Goal: Task Accomplishment & Management: Use online tool/utility

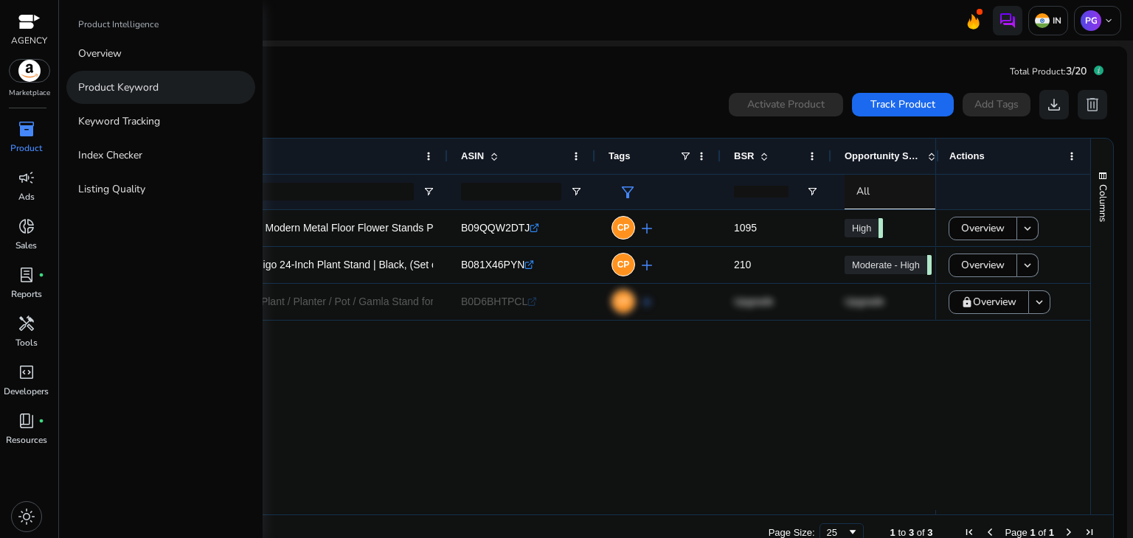
click at [149, 80] on p "Product Keyword" at bounding box center [118, 87] width 80 height 15
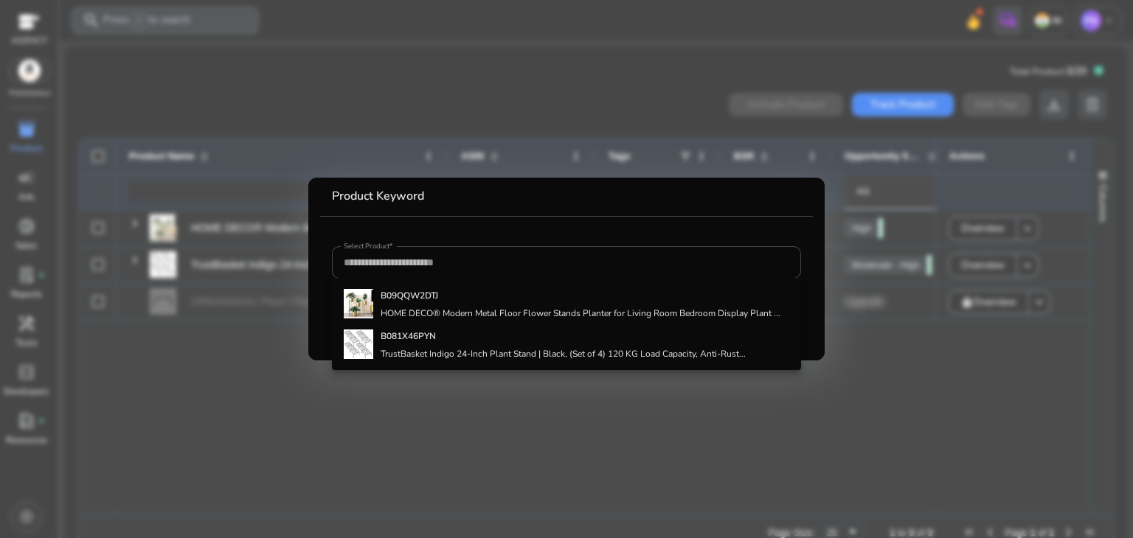
click at [533, 89] on div at bounding box center [566, 269] width 1133 height 538
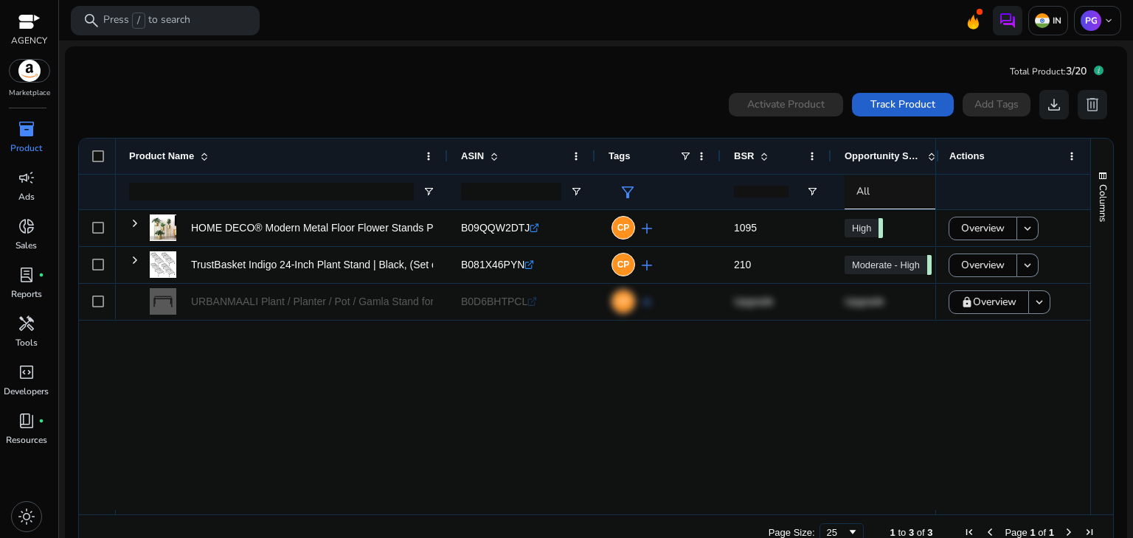
click at [902, 101] on span "Track Product" at bounding box center [902, 104] width 65 height 15
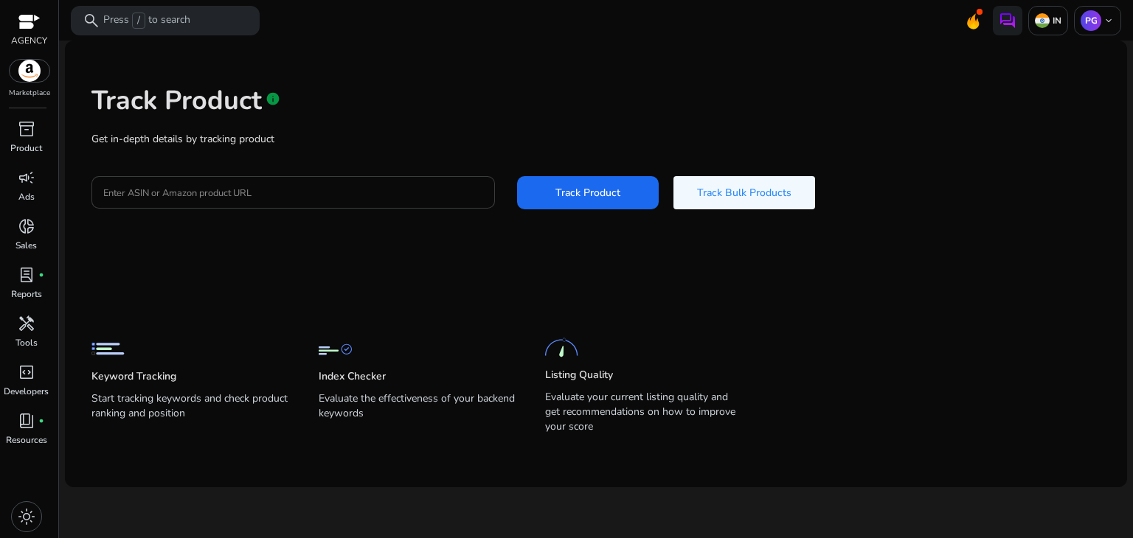
click at [179, 189] on input "Enter ASIN or Amazon product URL" at bounding box center [293, 192] width 380 height 16
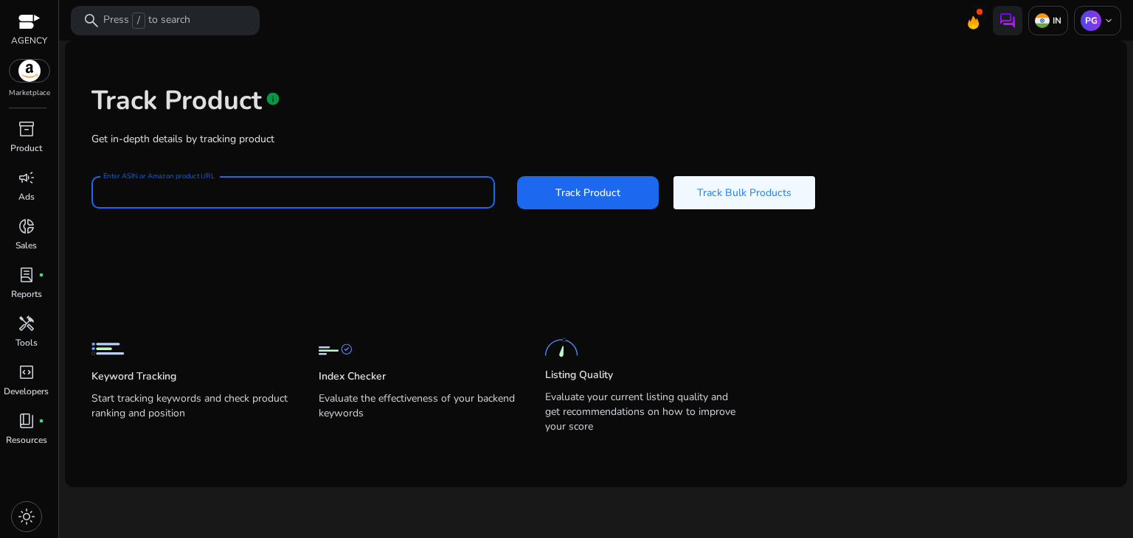
paste input "**********"
type input "**********"
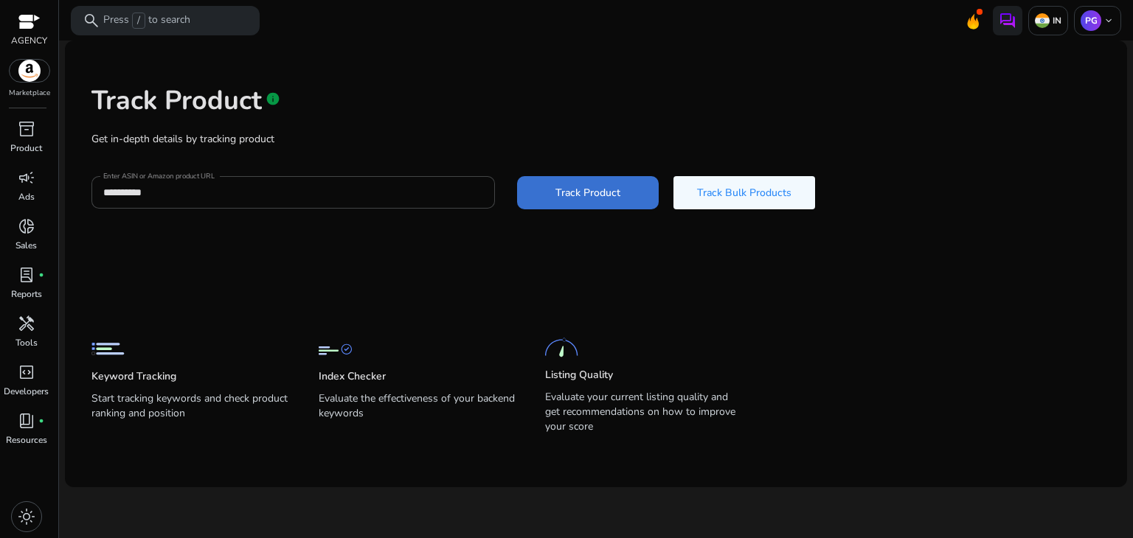
click at [617, 194] on span "Track Product" at bounding box center [587, 192] width 65 height 15
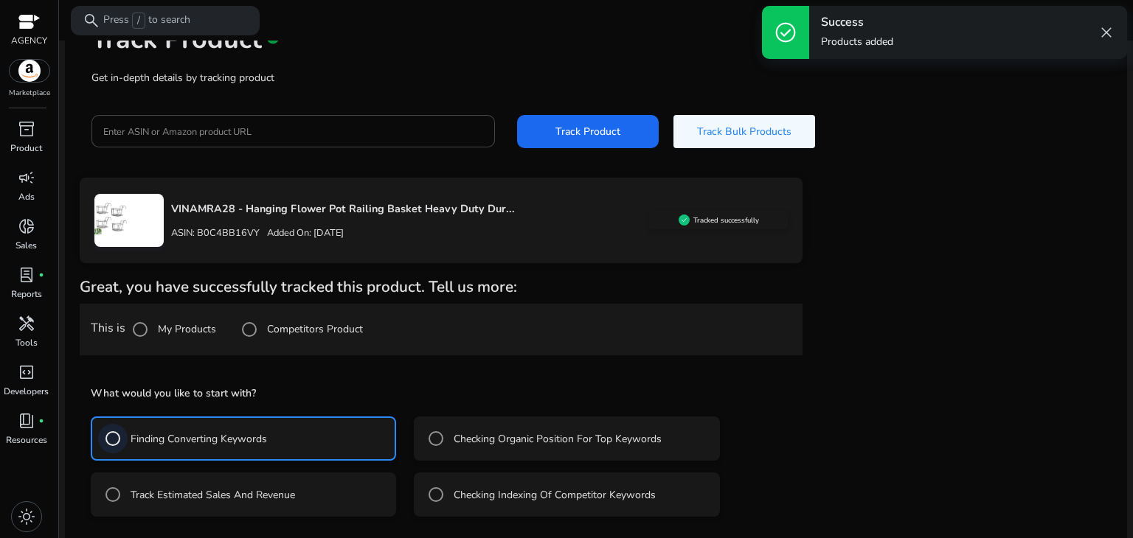
scroll to position [127, 0]
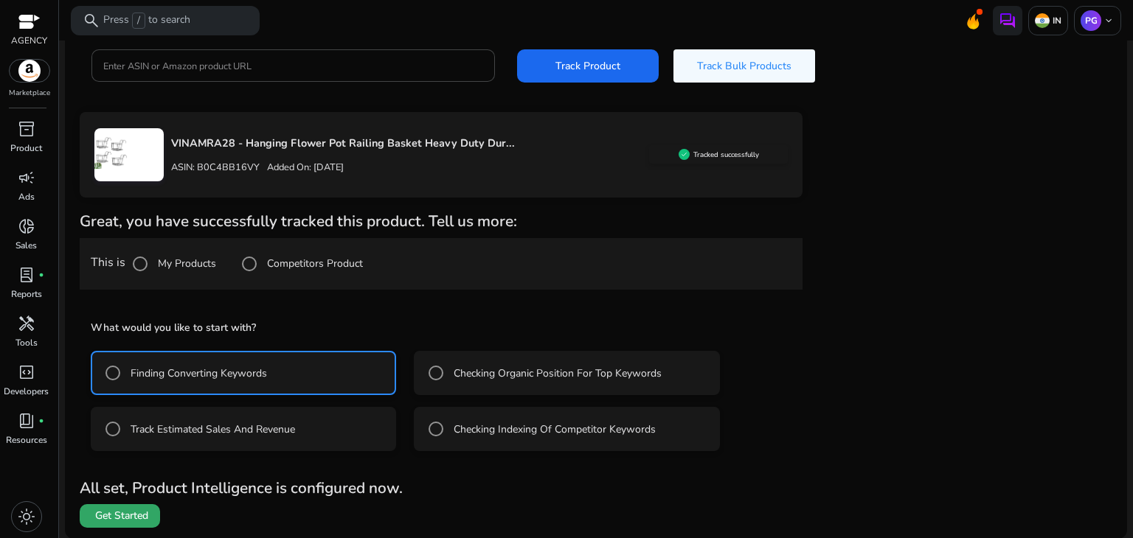
click at [111, 512] on span "Get Started" at bounding box center [121, 516] width 53 height 15
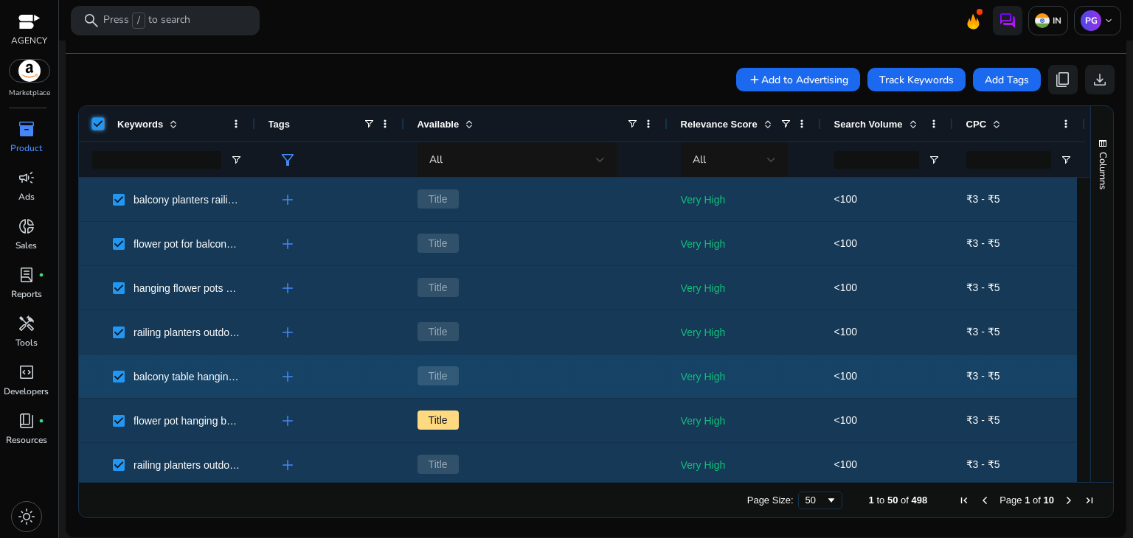
scroll to position [29, 0]
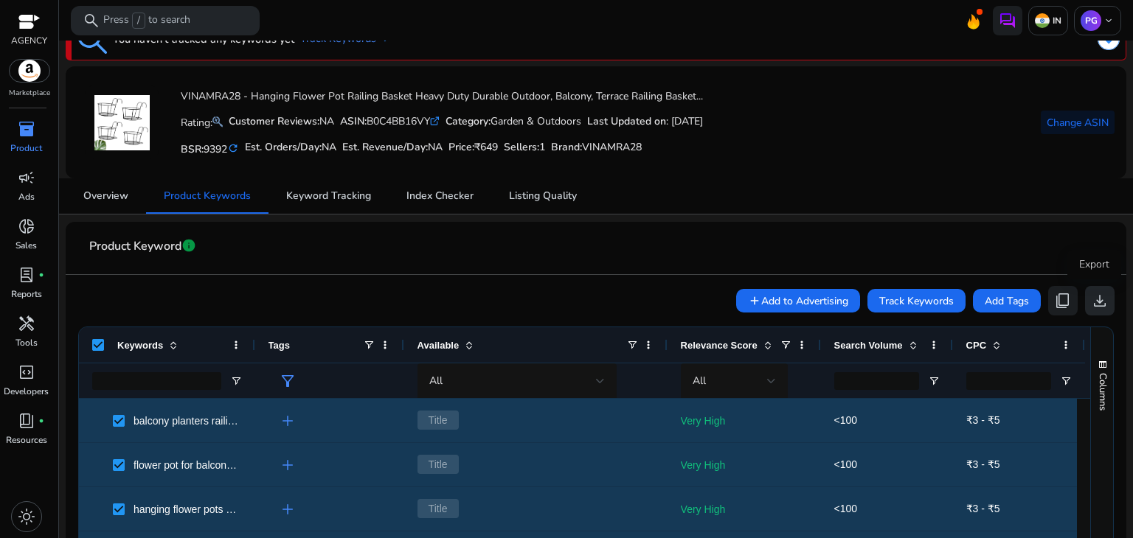
click at [1090, 288] on button "download" at bounding box center [1099, 300] width 29 height 29
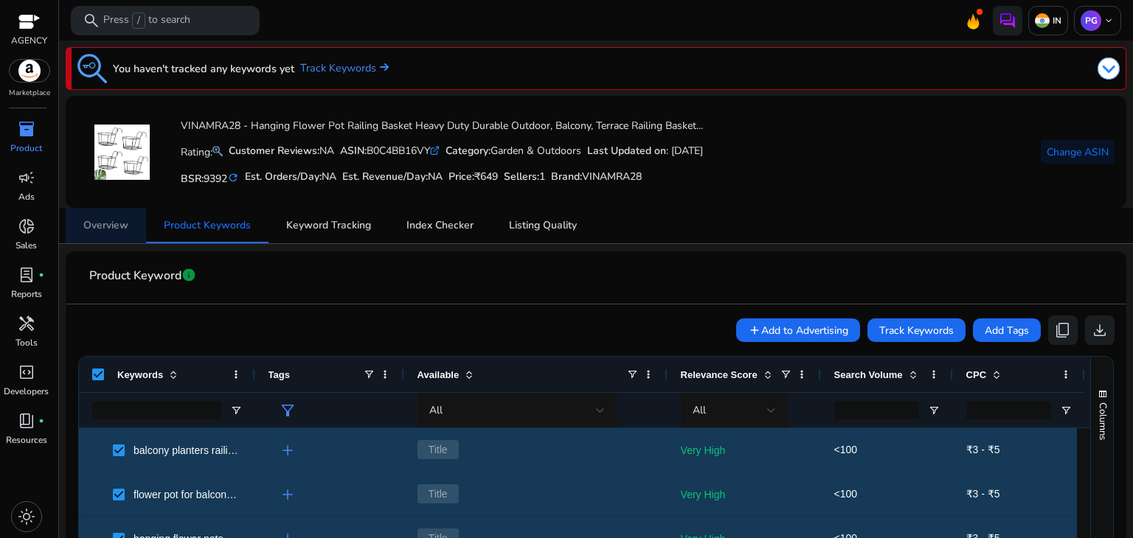
click at [118, 224] on span "Overview" at bounding box center [105, 225] width 45 height 10
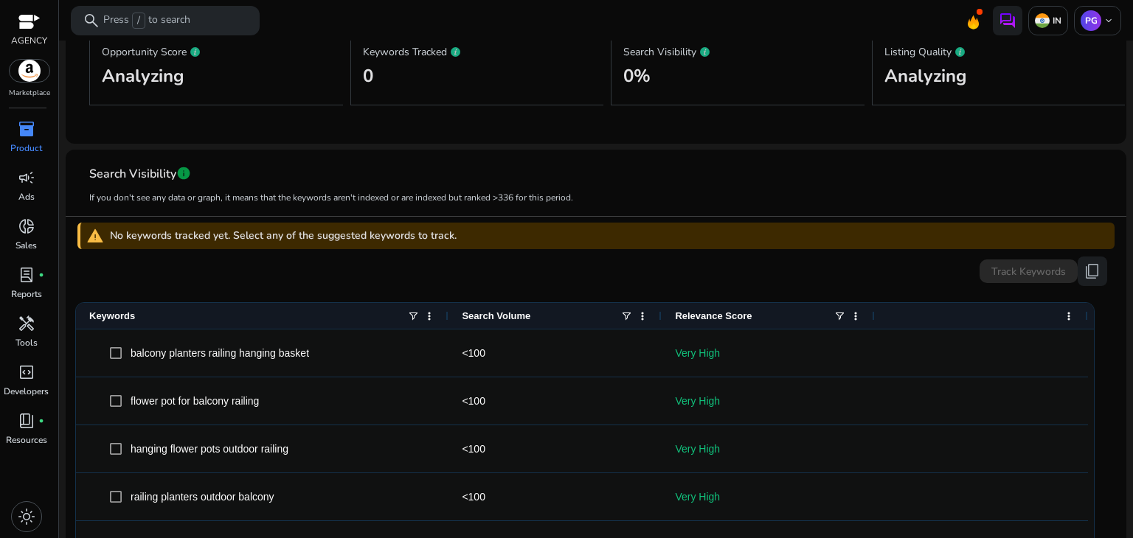
scroll to position [516, 0]
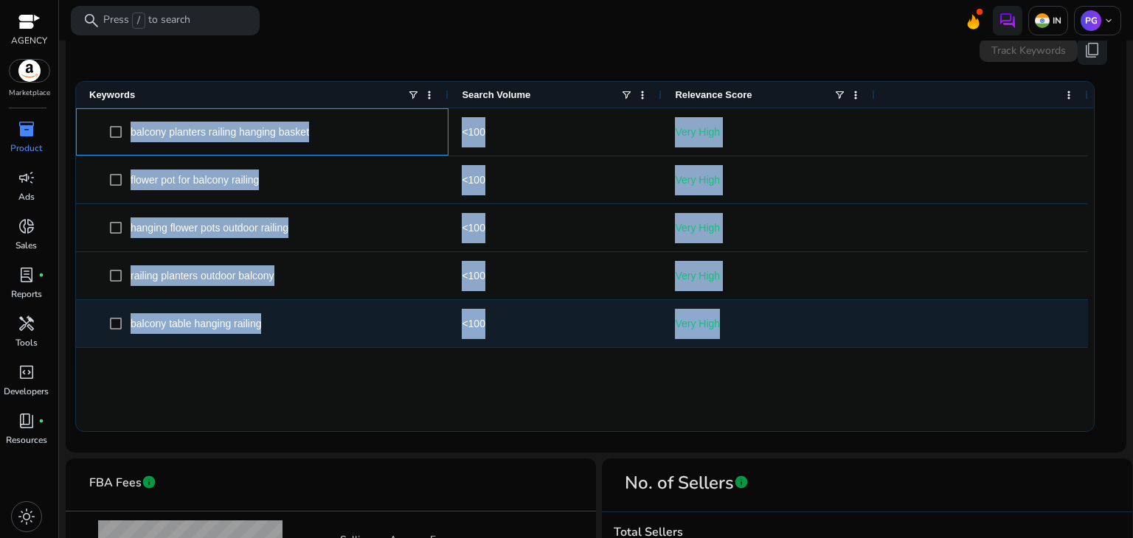
copy div "balcony planters railing hanging basket <100 Very High flower pot for balcony r…"
drag, startPoint x: 133, startPoint y: 133, endPoint x: 810, endPoint y: 336, distance: 706.9
click at [810, 336] on div "balcony planters railing hanging basket <100 Very High flower pot for balcony r…" at bounding box center [582, 228] width 1012 height 240
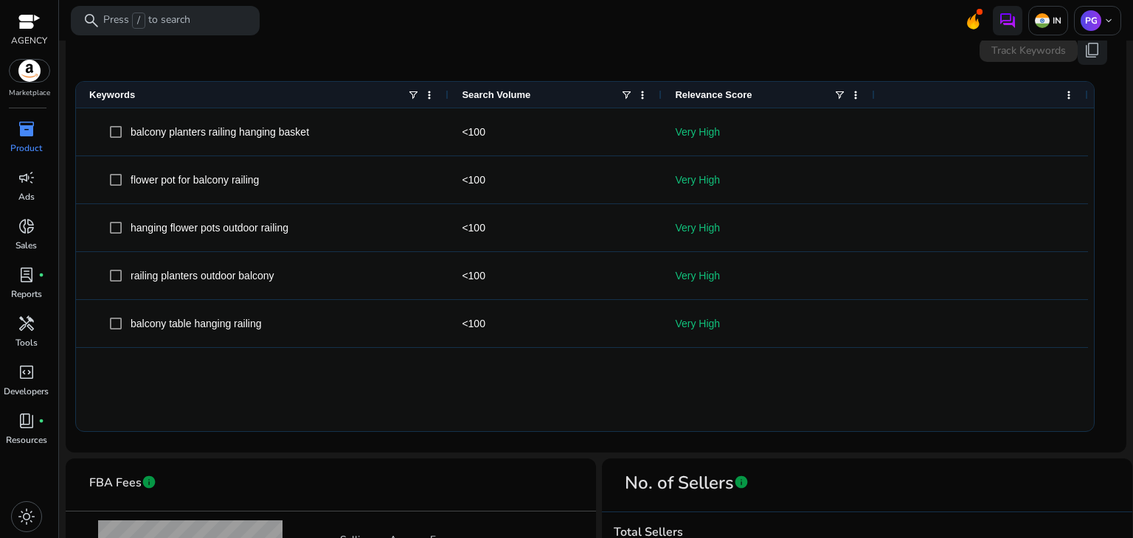
click at [687, 71] on div "Press SPACE to select this row. Drag here to set row groups Drag here to set co…" at bounding box center [595, 253] width 1037 height 376
